Goal: Book appointment/travel/reservation

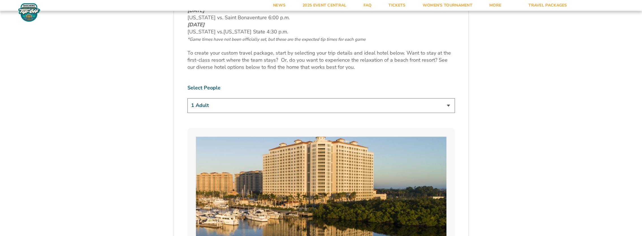
scroll to position [358, 0]
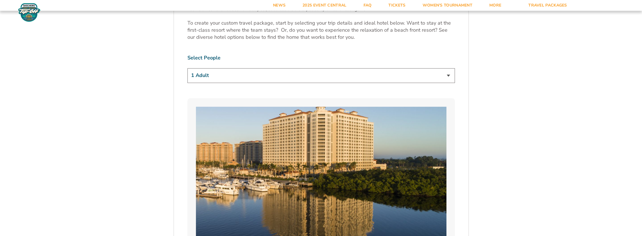
click at [449, 75] on select "1 Adult 2 Adults 3 Adults 4 Adults 2 Adults + 1 Child 2 Adults + 2 Children 2 A…" at bounding box center [320, 75] width 267 height 14
select select "2 Adults"
click at [187, 68] on select "1 Adult 2 Adults 3 Adults 4 Adults 2 Adults + 1 Child 2 Adults + 2 Children 2 A…" at bounding box center [320, 75] width 267 height 14
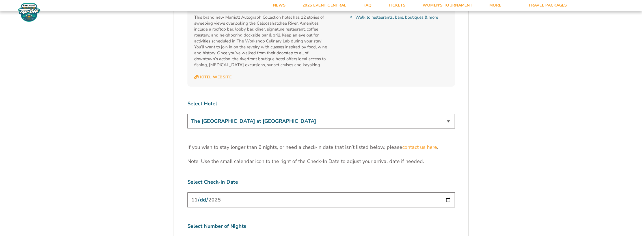
scroll to position [1720, 0]
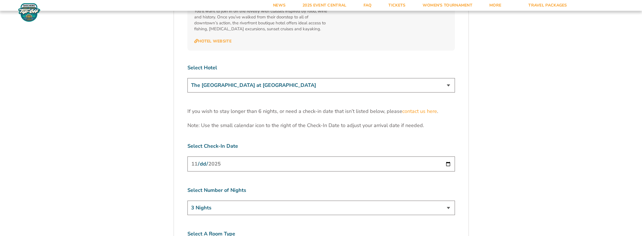
click at [449, 78] on select "The [GEOGRAPHIC_DATA] at [GEOGRAPHIC_DATA] [GEOGRAPHIC_DATA] [GEOGRAPHIC_DATA],…" at bounding box center [320, 85] width 267 height 14
click at [447, 156] on input "[DATE]" at bounding box center [320, 163] width 267 height 15
click at [447, 200] on select "3 Nights 4 Nights 5 Nights 6 Nights" at bounding box center [320, 207] width 267 height 14
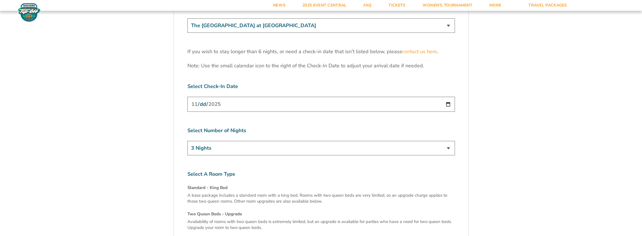
scroll to position [1799, 0]
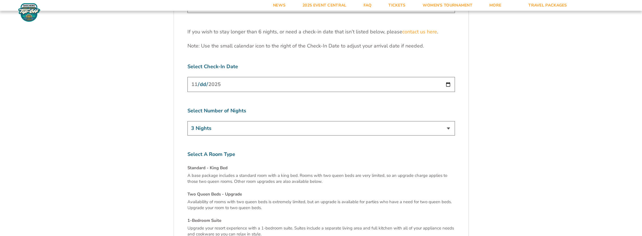
click at [449, 121] on select "3 Nights 4 Nights 5 Nights 6 Nights" at bounding box center [320, 128] width 267 height 14
select select "5 Nights"
click at [187, 121] on select "3 Nights 4 Nights 5 Nights 6 Nights" at bounding box center [320, 128] width 267 height 14
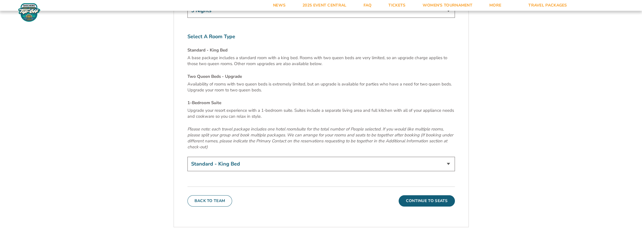
scroll to position [1918, 0]
click at [433, 193] on button "Continue To Seats" at bounding box center [426, 198] width 56 height 11
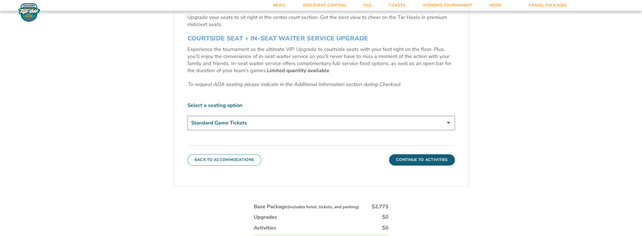
scroll to position [266, 0]
click at [427, 158] on button "Continue To Activities" at bounding box center [422, 158] width 66 height 11
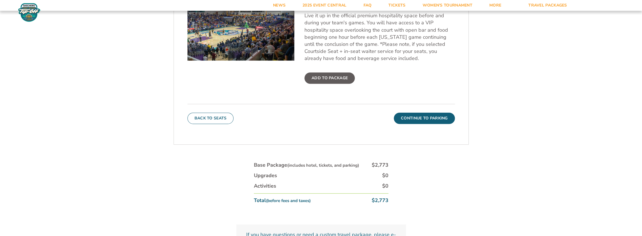
scroll to position [267, 0]
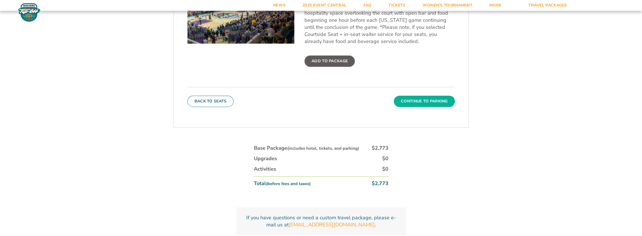
click at [413, 103] on button "Continue To Parking" at bounding box center [424, 100] width 61 height 11
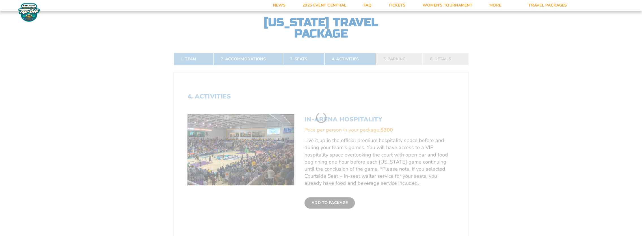
scroll to position [111, 0]
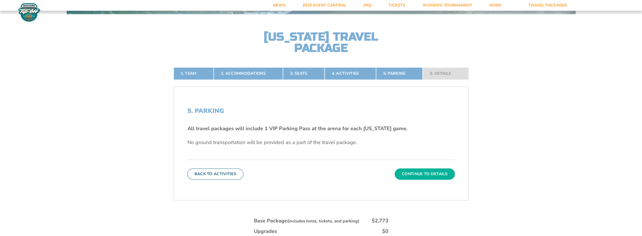
click at [421, 175] on button "Continue To Details" at bounding box center [424, 173] width 60 height 11
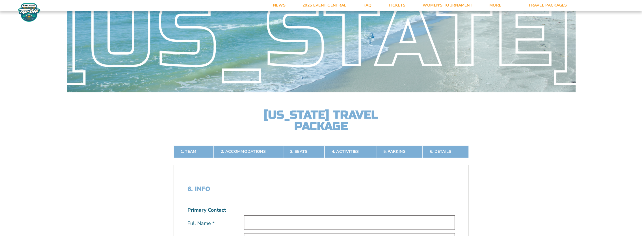
scroll to position [34, 0]
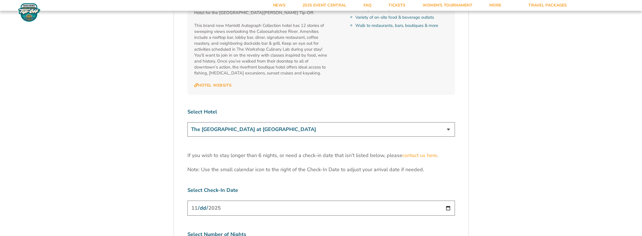
scroll to position [1679, 0]
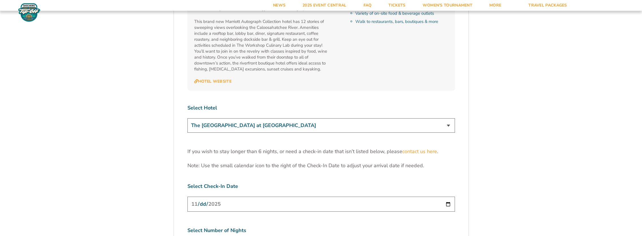
click at [449, 118] on select "The [GEOGRAPHIC_DATA] at [GEOGRAPHIC_DATA] [GEOGRAPHIC_DATA] [GEOGRAPHIC_DATA],…" at bounding box center [320, 125] width 267 height 14
select select "18478"
click at [187, 118] on select "The [GEOGRAPHIC_DATA] at [GEOGRAPHIC_DATA] [GEOGRAPHIC_DATA] [GEOGRAPHIC_DATA],…" at bounding box center [320, 125] width 267 height 14
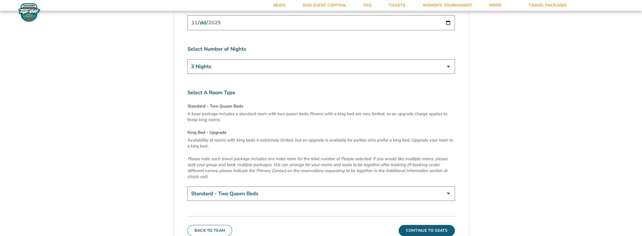
scroll to position [1833, 0]
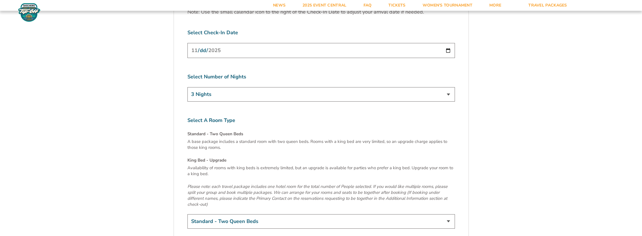
click at [448, 87] on select "3 Nights 4 Nights 5 Nights 6 Nights" at bounding box center [320, 94] width 267 height 14
click at [187, 87] on select "3 Nights 4 Nights 5 Nights 6 Nights" at bounding box center [320, 94] width 267 height 14
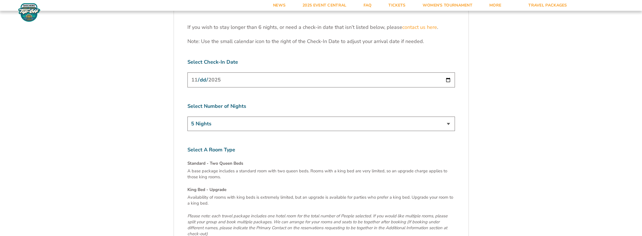
scroll to position [1786, 0]
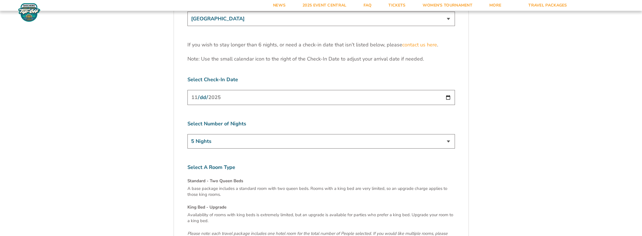
click at [447, 134] on select "3 Nights 4 Nights 5 Nights 6 Nights" at bounding box center [320, 141] width 267 height 14
click at [187, 134] on select "3 Nights 4 Nights 5 Nights 6 Nights" at bounding box center [320, 141] width 267 height 14
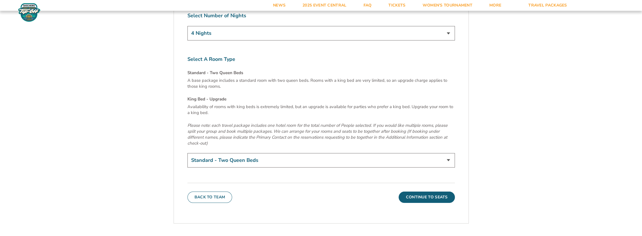
scroll to position [1880, 0]
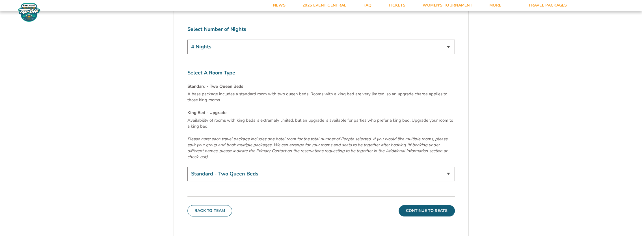
click at [448, 40] on select "3 Nights 4 Nights 5 Nights 6 Nights" at bounding box center [320, 47] width 267 height 14
select select "5 Nights"
click at [187, 40] on select "3 Nights 4 Nights 5 Nights 6 Nights" at bounding box center [320, 47] width 267 height 14
click at [436, 205] on button "Continue To Seats" at bounding box center [426, 210] width 56 height 11
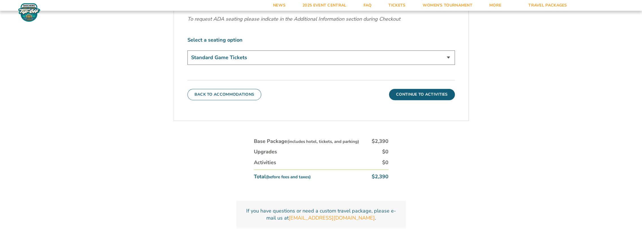
scroll to position [329, 0]
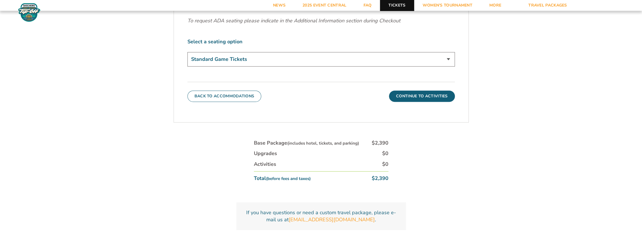
click at [392, 5] on link "Tickets" at bounding box center [397, 5] width 34 height 11
